Goal: Use online tool/utility: Utilize a website feature to perform a specific function

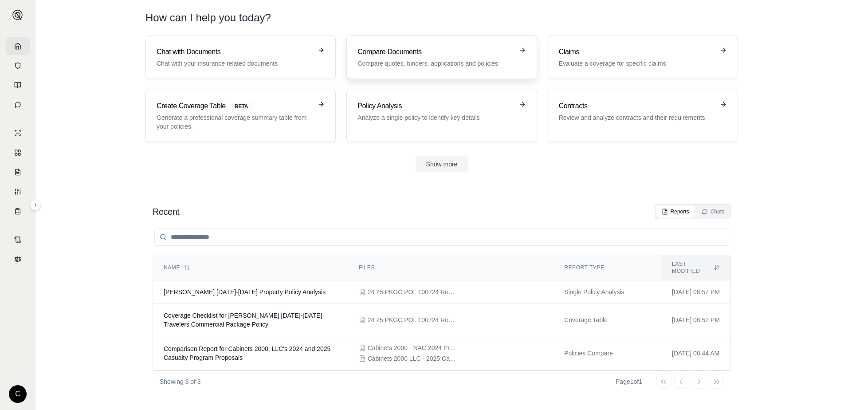
click at [446, 55] on h3 "Compare Documents" at bounding box center [436, 52] width 156 height 11
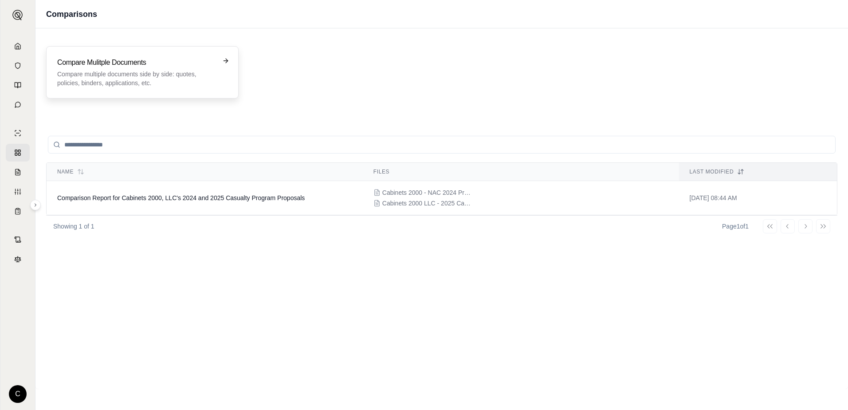
click at [146, 76] on p "Compare multiple documents side by side: quotes, policies, binders, application…" at bounding box center [136, 79] width 158 height 18
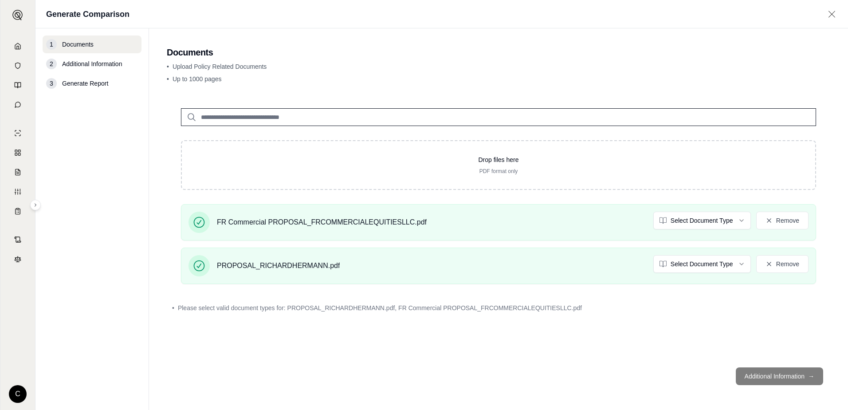
click at [763, 381] on footer "Additional Information →" at bounding box center [499, 376] width 664 height 32
click at [761, 378] on footer "Additional Information →" at bounding box center [499, 376] width 664 height 32
click at [765, 382] on footer "Additional Information →" at bounding box center [499, 376] width 664 height 32
click at [229, 122] on input "search" at bounding box center [498, 117] width 635 height 18
click at [79, 45] on span "Documents" at bounding box center [78, 44] width 32 height 9
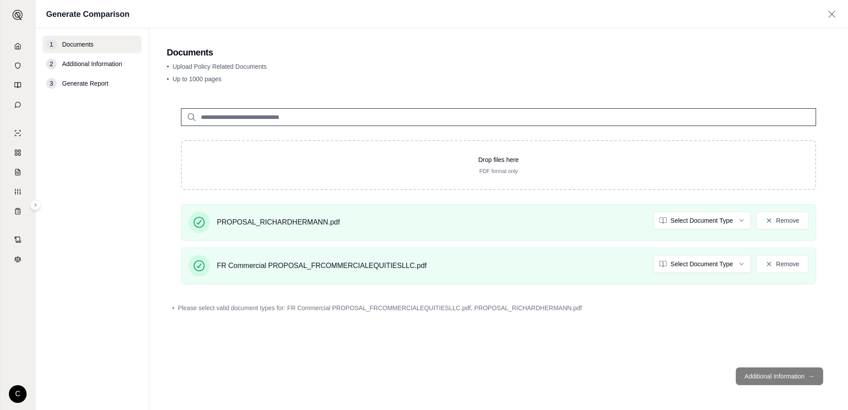
click at [774, 378] on footer "Additional Information →" at bounding box center [499, 376] width 664 height 32
click at [103, 64] on span "Additional Information" at bounding box center [92, 63] width 60 height 9
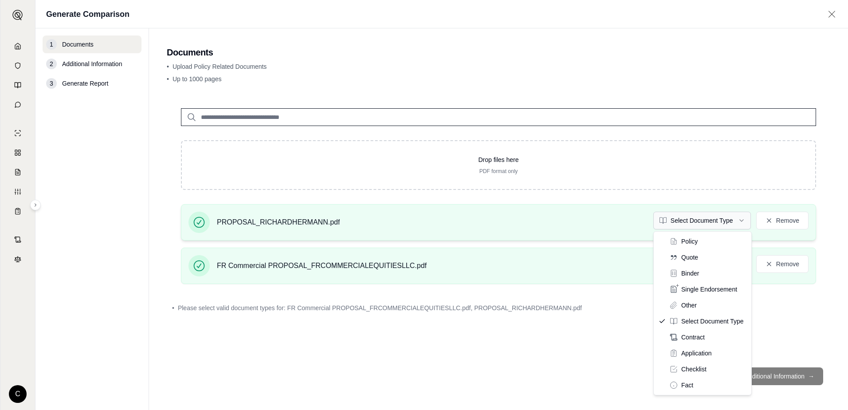
click at [734, 227] on html "C Generate Comparison 1 Documents 2 Additional Information 3 Generate Report Do…" at bounding box center [424, 205] width 848 height 410
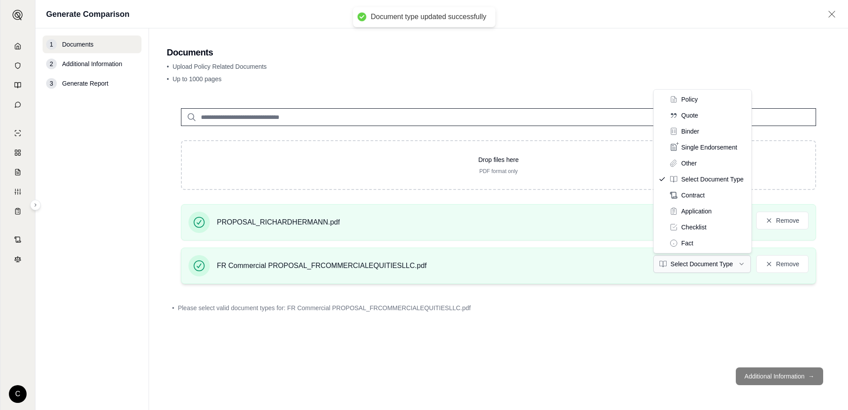
click at [706, 266] on html "Document type updated successfully C Generate Comparison 1 Documents 2 Addition…" at bounding box center [424, 205] width 848 height 410
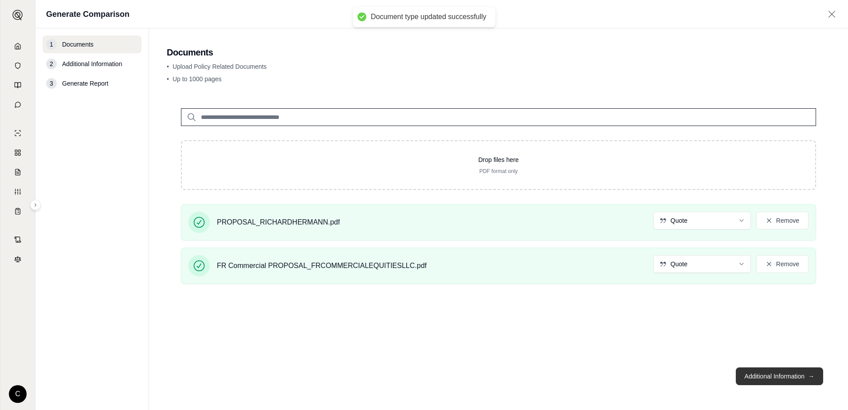
click at [783, 376] on button "Additional Information →" at bounding box center [779, 376] width 87 height 18
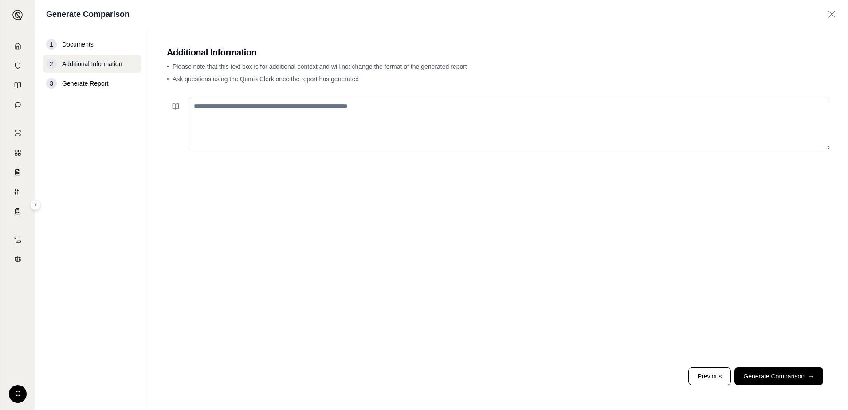
click at [398, 122] on textarea at bounding box center [509, 124] width 642 height 52
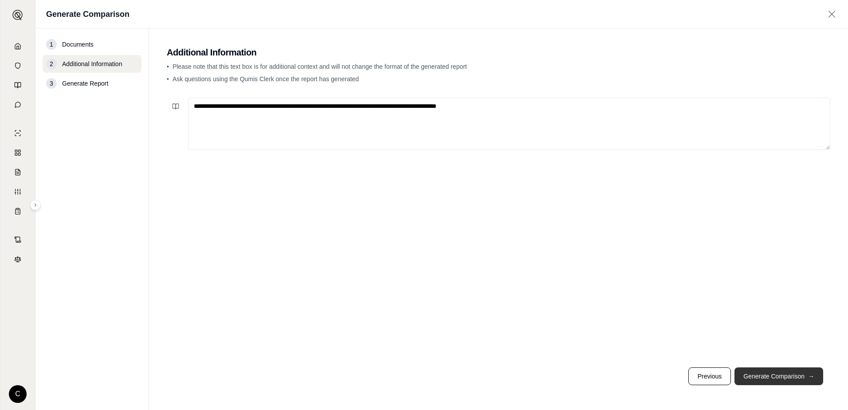
type textarea "**********"
click at [766, 377] on button "Generate Comparison →" at bounding box center [779, 376] width 89 height 18
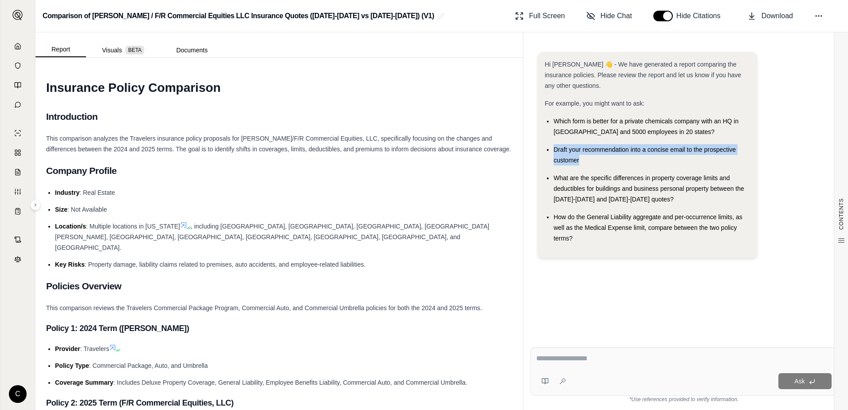
drag, startPoint x: 553, startPoint y: 149, endPoint x: 584, endPoint y: 161, distance: 32.9
click at [584, 161] on ul "Which form is better for a private chemicals company with an HQ in NY and 5000 …" at bounding box center [647, 180] width 205 height 128
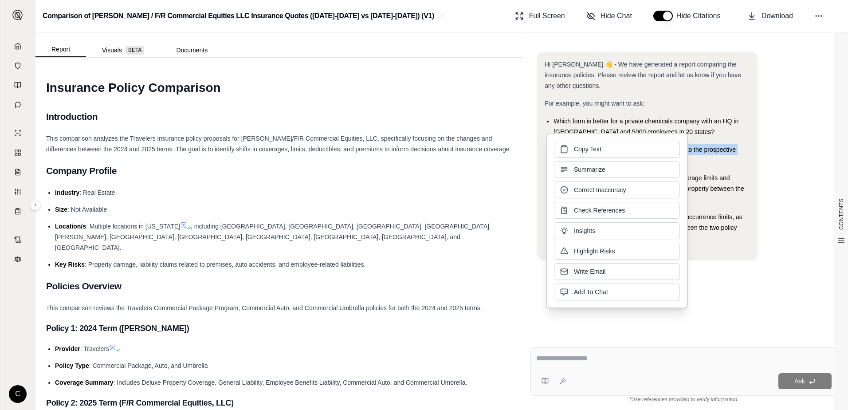
drag, startPoint x: 584, startPoint y: 161, endPoint x: 577, endPoint y: 150, distance: 12.9
click at [577, 150] on span "Copy Text" at bounding box center [588, 149] width 28 height 9
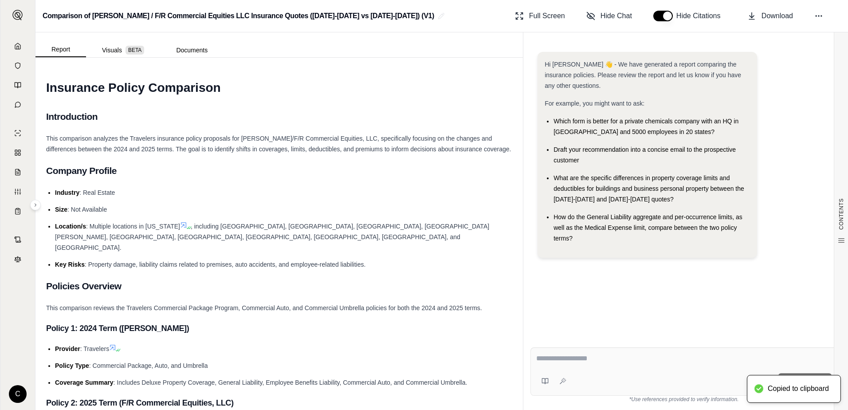
click at [579, 370] on div "Ask" at bounding box center [684, 371] width 307 height 48
click at [774, 16] on span "Download" at bounding box center [778, 16] width 32 height 11
click at [617, 362] on textarea at bounding box center [683, 358] width 295 height 11
paste textarea "**********"
type textarea "**********"
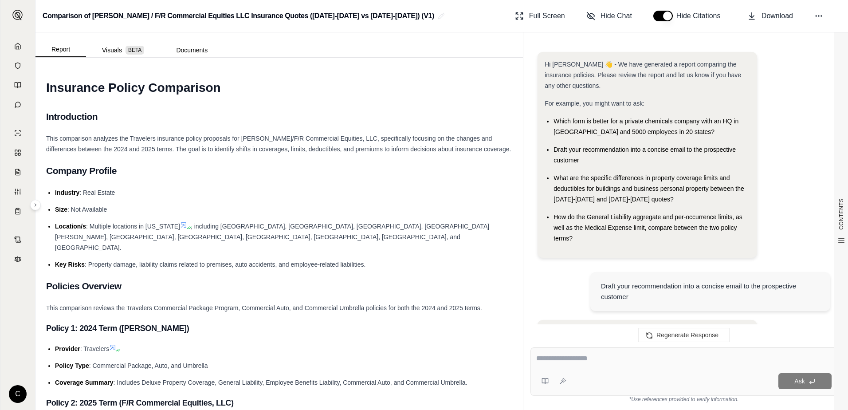
scroll to position [830, 0]
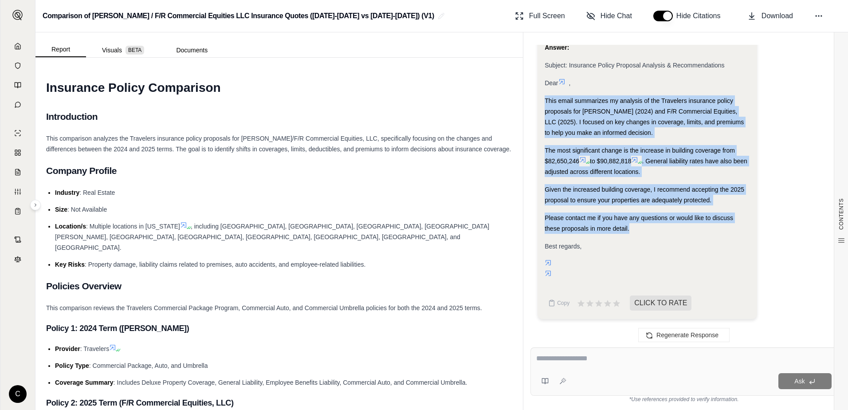
drag, startPoint x: 546, startPoint y: 101, endPoint x: 643, endPoint y: 226, distance: 158.4
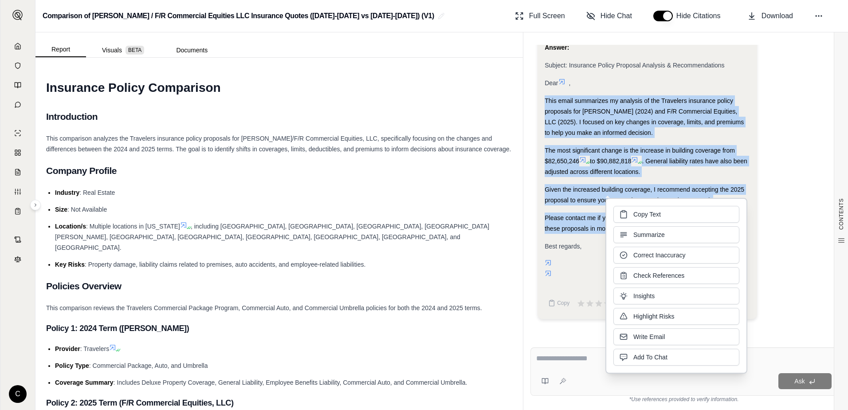
drag, startPoint x: 643, startPoint y: 226, endPoint x: 641, endPoint y: 220, distance: 6.8
click at [641, 220] on button "Copy Text" at bounding box center [677, 214] width 126 height 17
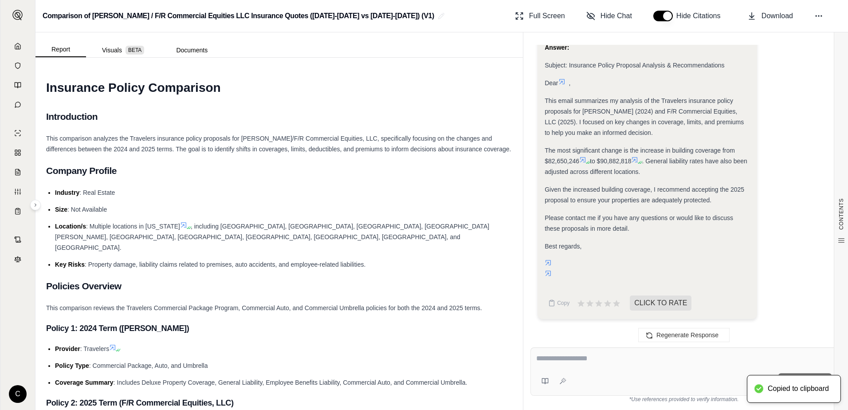
click at [666, 262] on div at bounding box center [647, 269] width 205 height 21
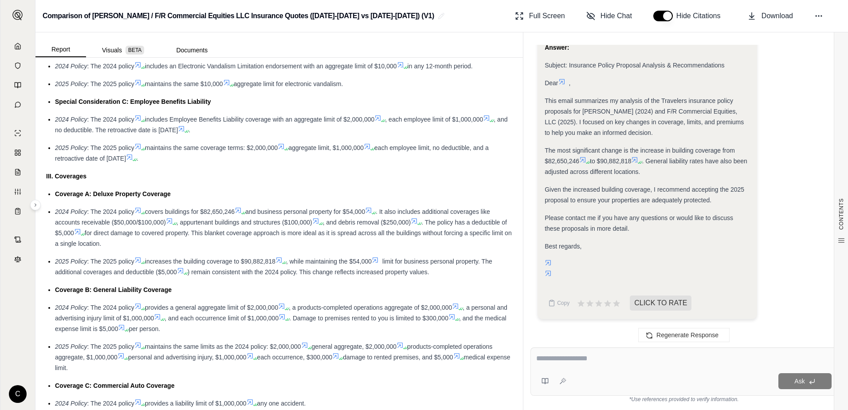
scroll to position [0, 0]
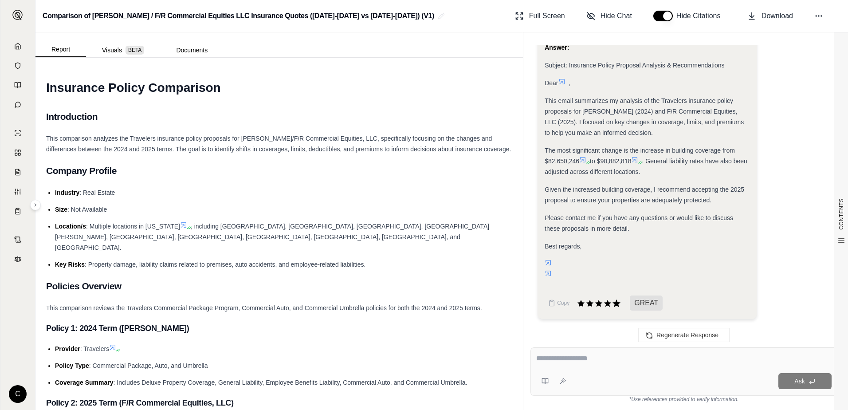
click at [617, 306] on icon at bounding box center [617, 303] width 8 height 8
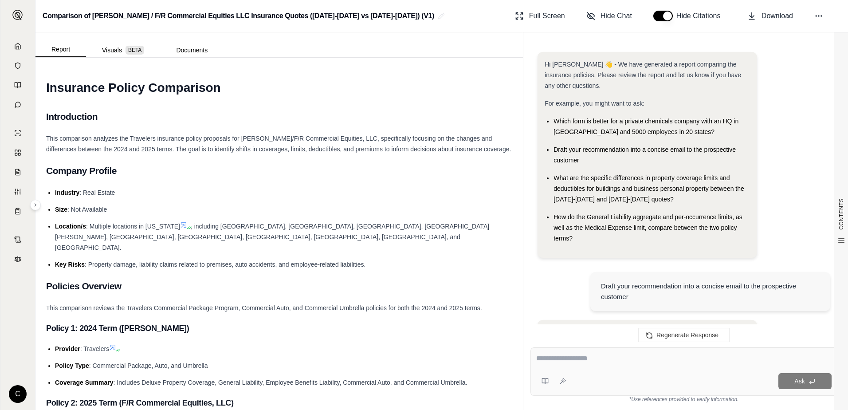
scroll to position [903, 0]
